Goal: Communication & Community: Share content

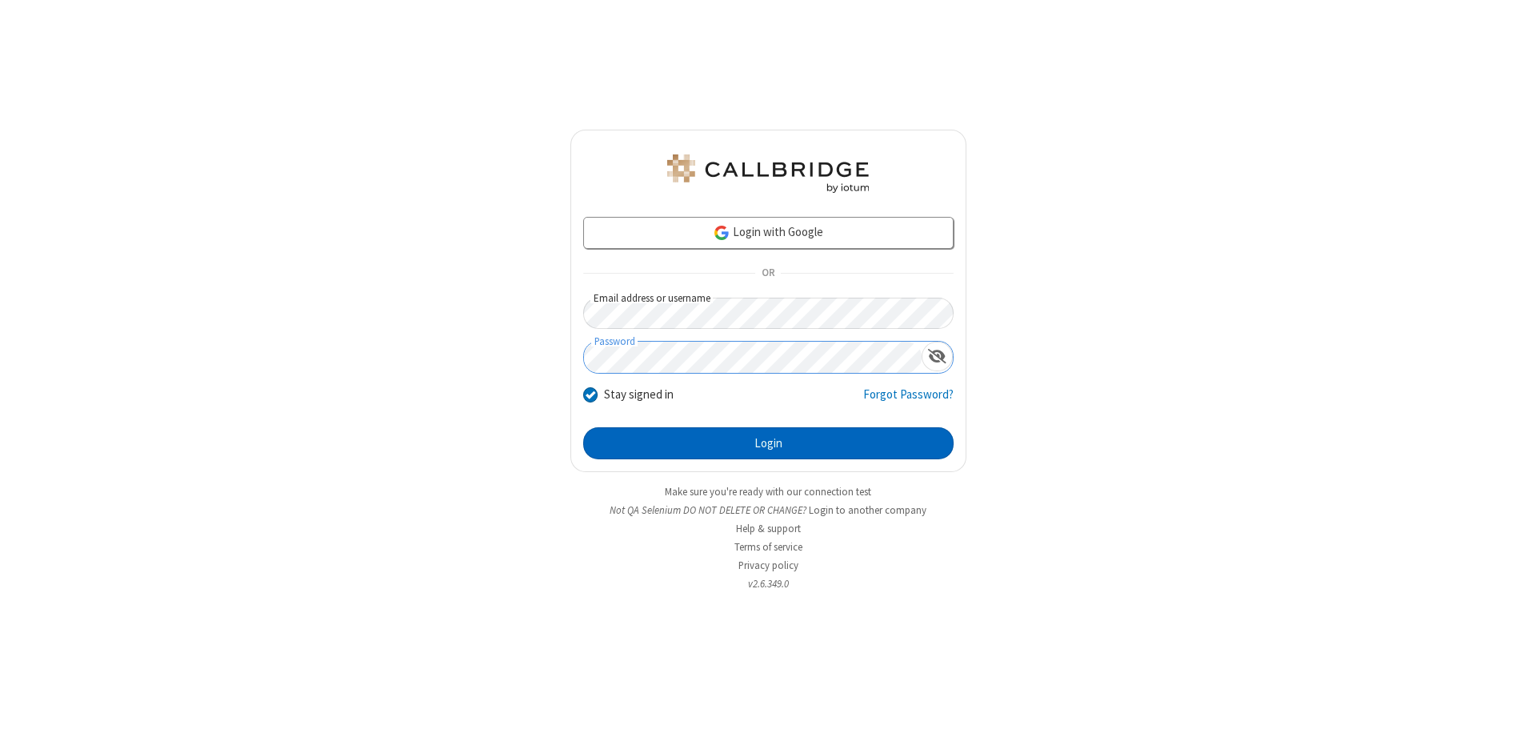
click at [768, 443] on button "Login" at bounding box center [768, 443] width 370 height 32
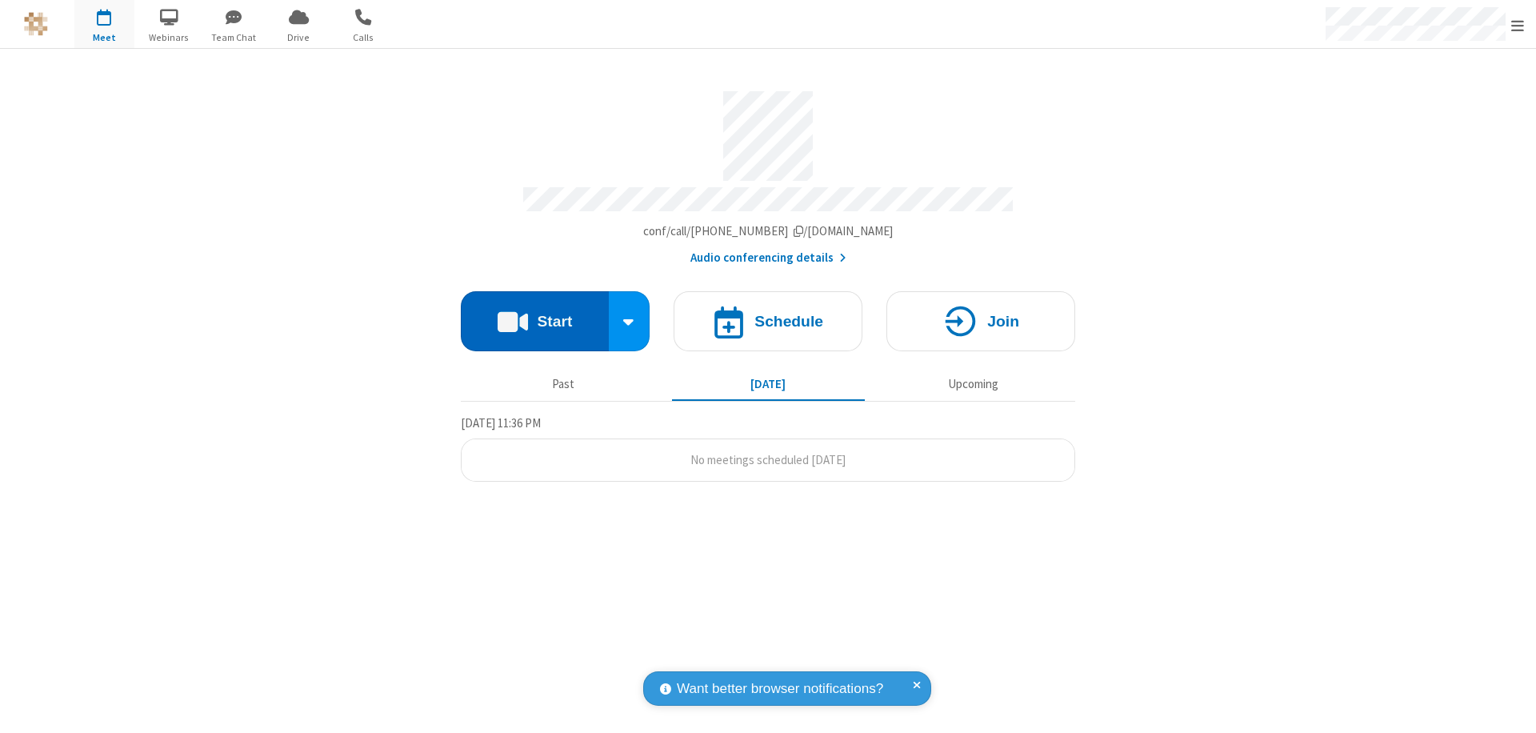
click at [534, 314] on button "Start" at bounding box center [535, 321] width 148 height 60
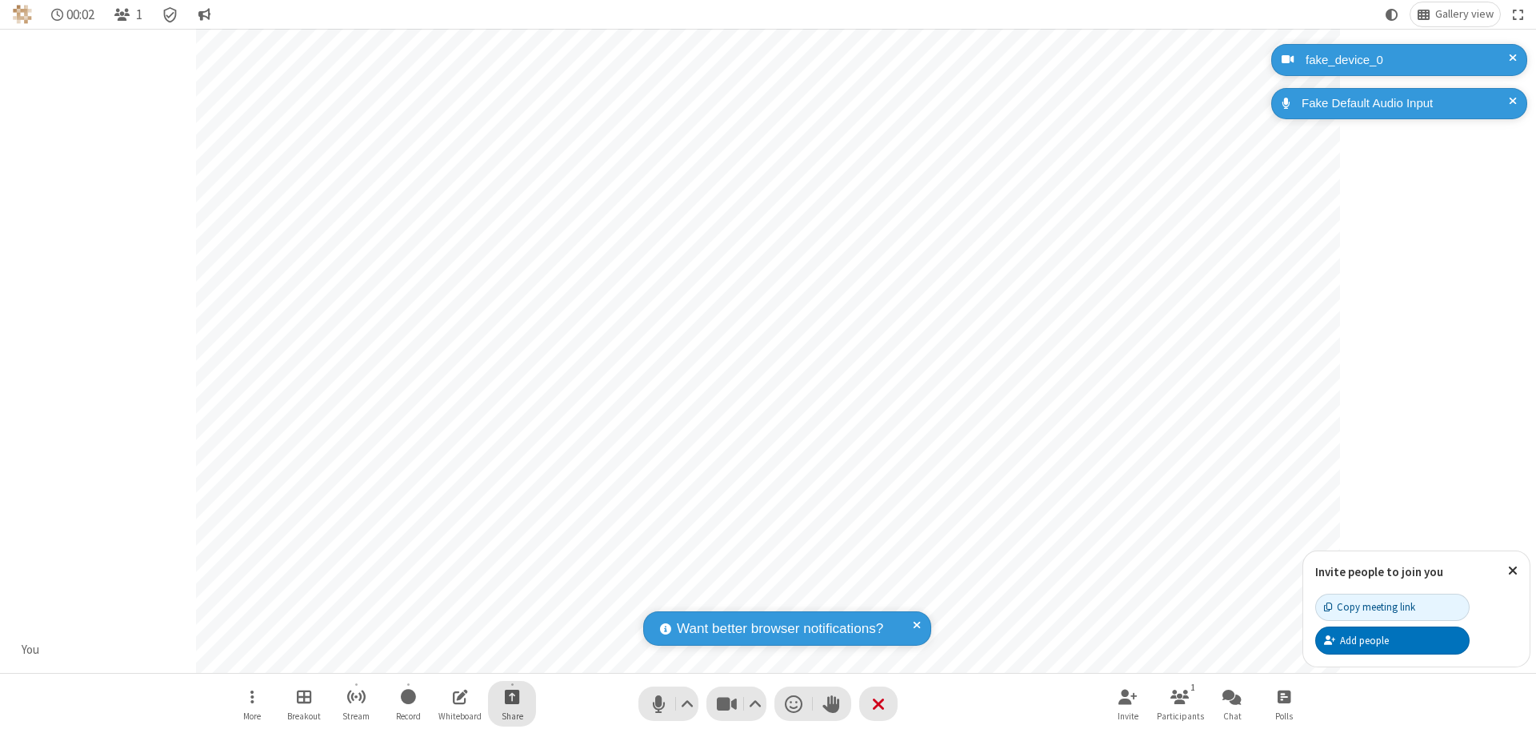
click at [512, 696] on span "Start sharing" at bounding box center [512, 696] width 15 height 20
click at [447, 630] on span "Present files & media" at bounding box center [447, 630] width 18 height 14
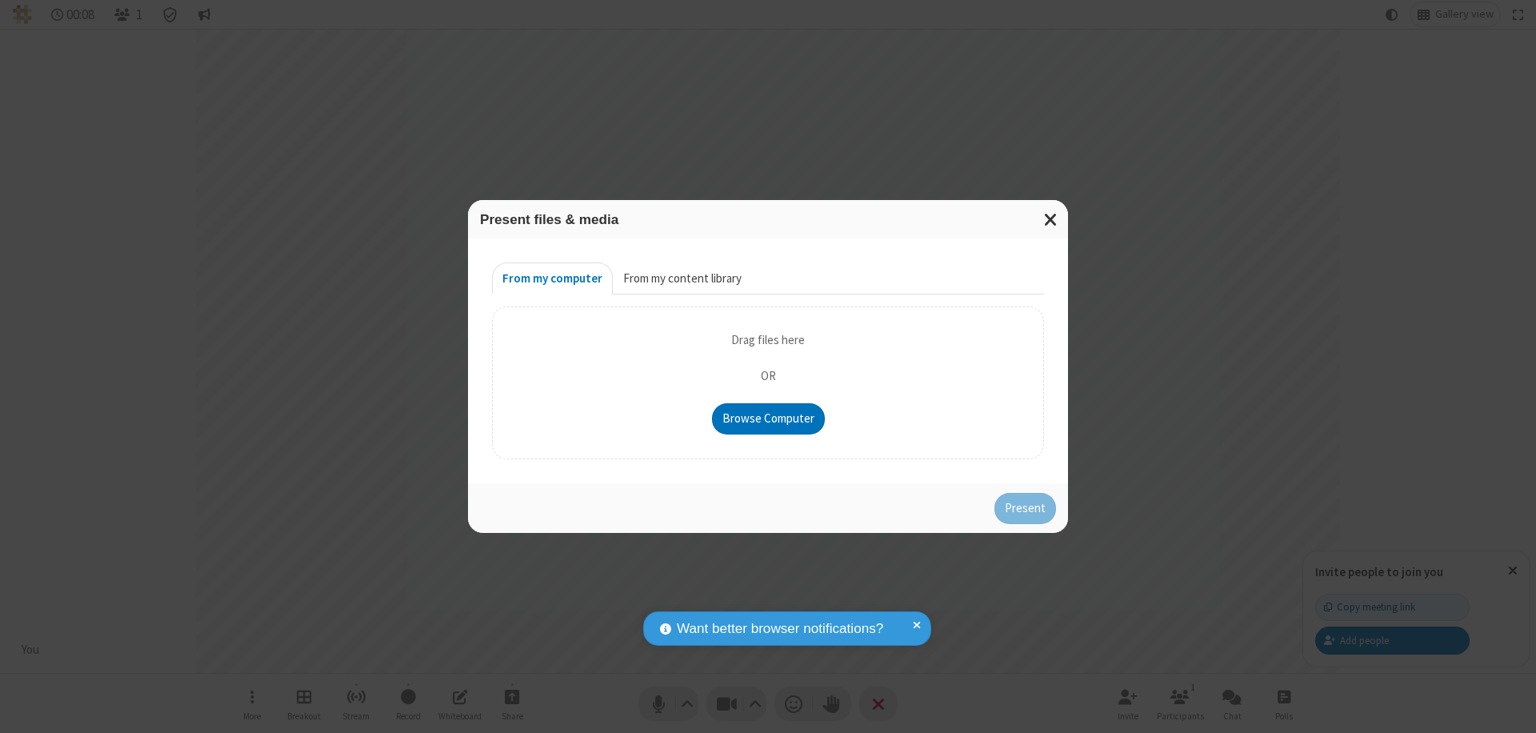
click at [681, 278] on button "From my content library" at bounding box center [682, 278] width 139 height 32
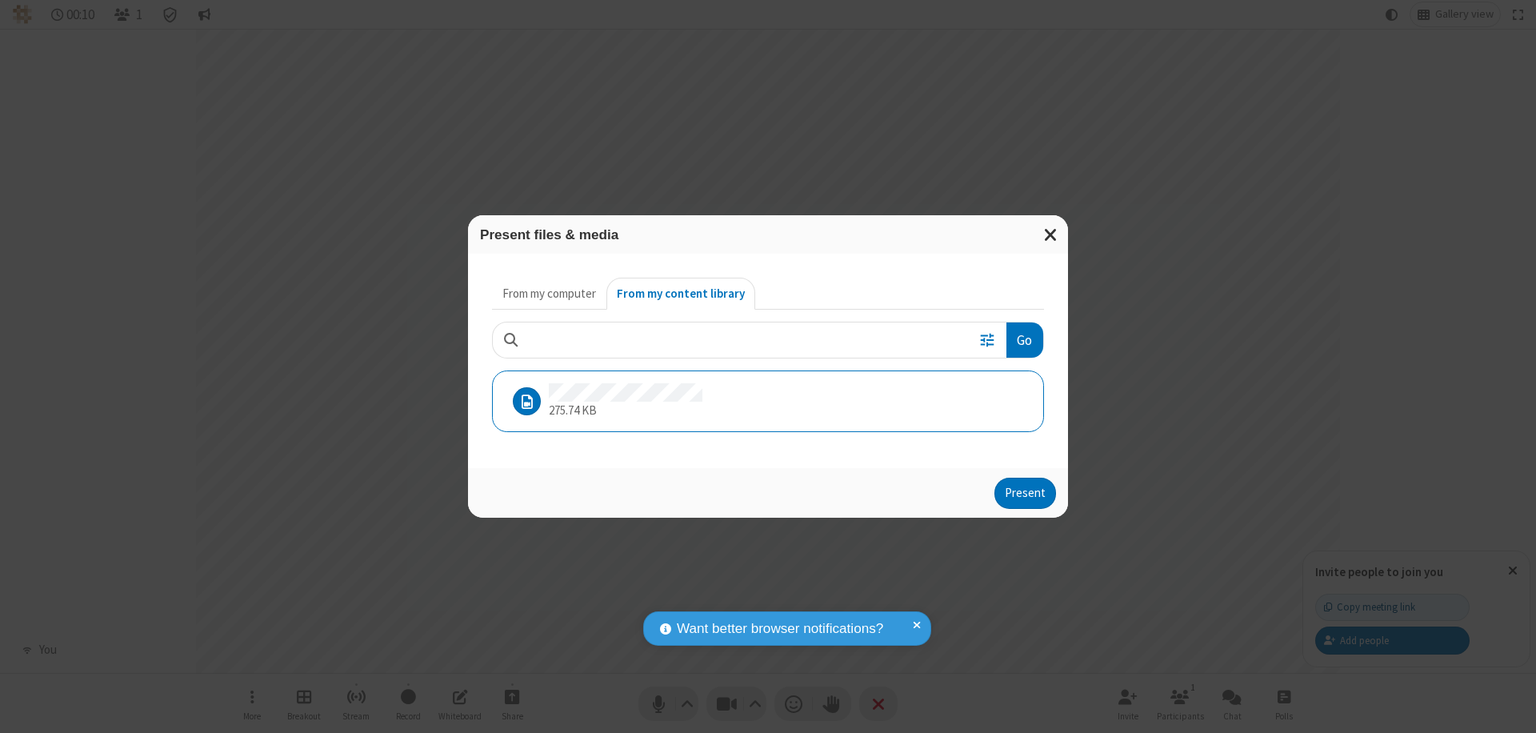
click at [1026, 493] on button "Present" at bounding box center [1025, 494] width 62 height 32
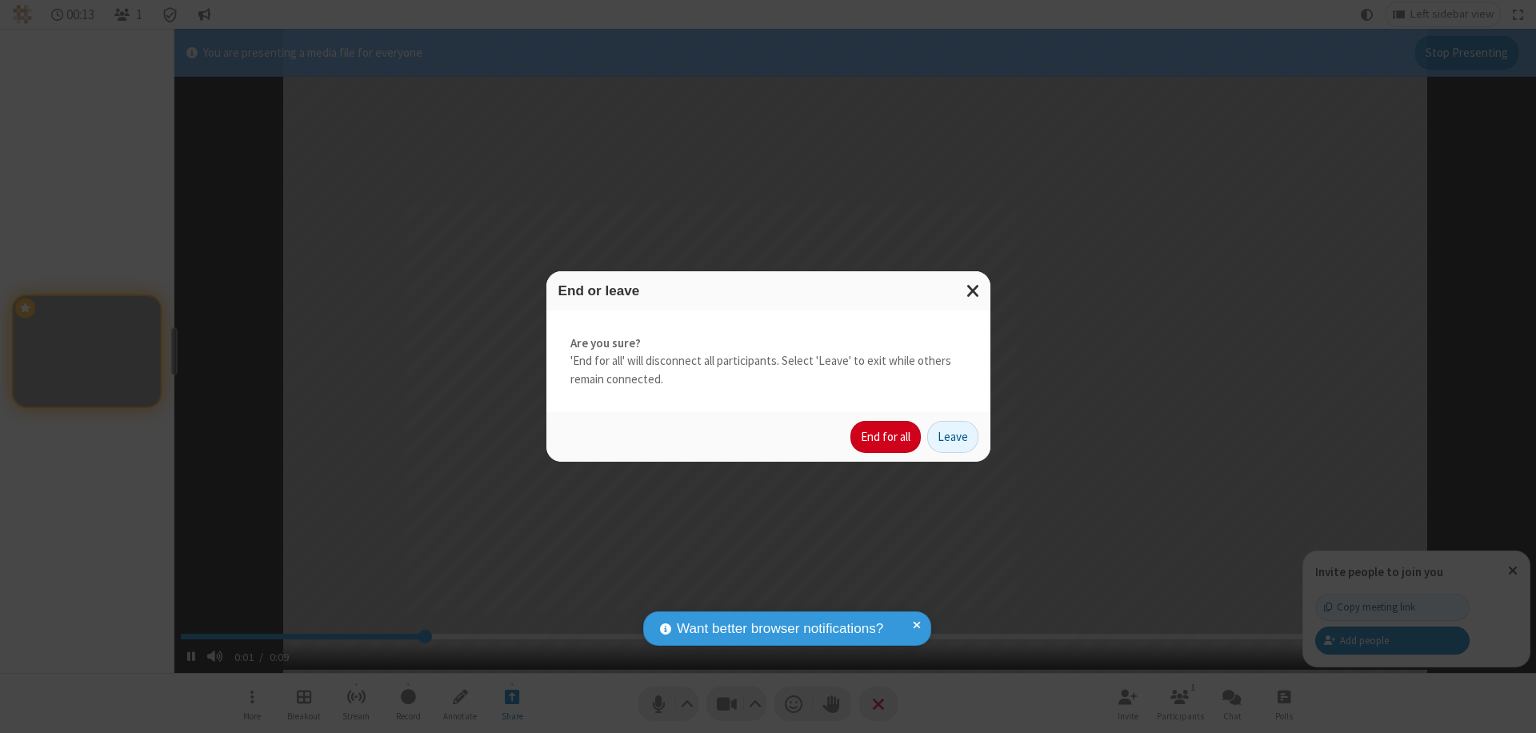
type input "2.670126"
click at [886, 437] on button "End for all" at bounding box center [885, 437] width 70 height 32
